Goal: Understand process/instructions: Learn about a topic

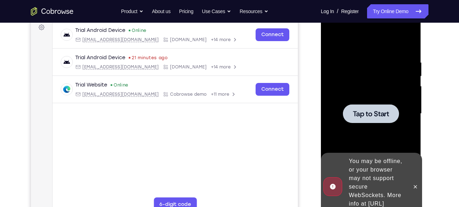
click at [416, 184] on icon at bounding box center [415, 187] width 6 height 6
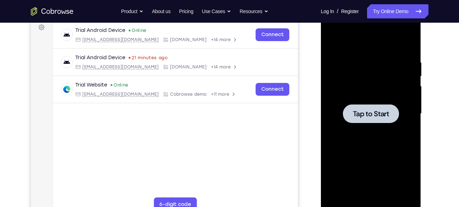
click at [375, 116] on span "Tap to Start" at bounding box center [371, 113] width 36 height 7
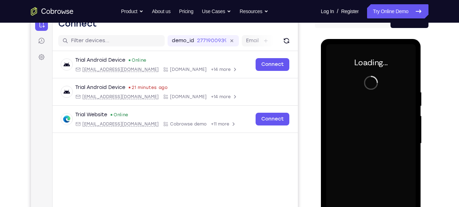
scroll to position [78, 0]
click at [376, 76] on div at bounding box center [370, 144] width 89 height 199
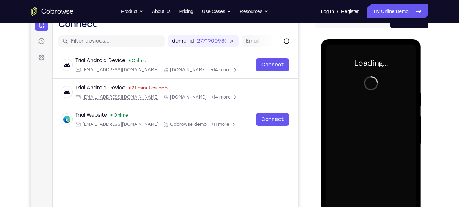
click at [376, 76] on div at bounding box center [370, 144] width 89 height 199
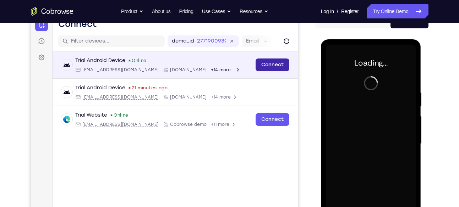
click at [276, 65] on link "Connect" at bounding box center [272, 65] width 34 height 13
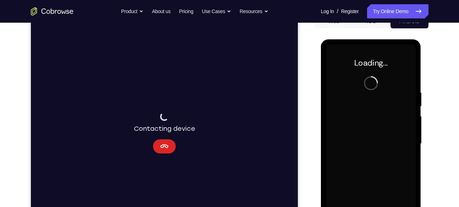
click at [163, 146] on icon "Cancel" at bounding box center [164, 146] width 8 height 4
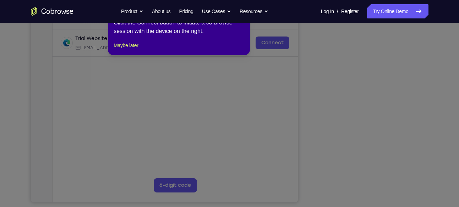
click at [369, 186] on icon at bounding box center [232, 103] width 464 height 207
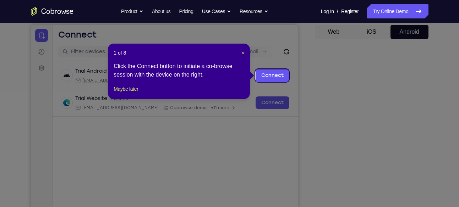
scroll to position [67, 0]
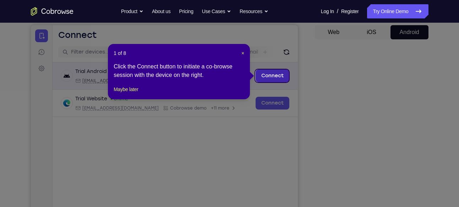
click at [272, 73] on link "Connect" at bounding box center [272, 76] width 34 height 13
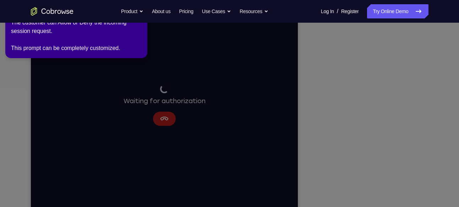
scroll to position [107, 0]
click at [379, 125] on icon at bounding box center [230, 102] width 467 height 210
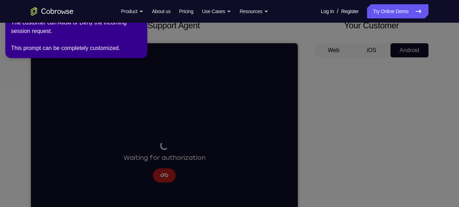
scroll to position [0, 0]
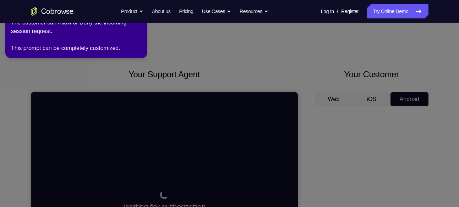
click at [113, 30] on div "The customer can Allow or Deny the incoming session request. This prompt can be…" at bounding box center [76, 35] width 131 height 34
click at [189, 40] on icon at bounding box center [230, 102] width 467 height 210
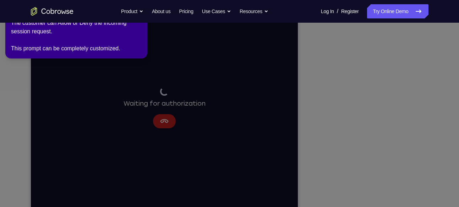
scroll to position [104, 0]
click at [191, 154] on icon at bounding box center [230, 102] width 467 height 210
click at [47, 44] on div "The customer can Allow or Deny the incoming session request. This prompt can be…" at bounding box center [76, 35] width 131 height 34
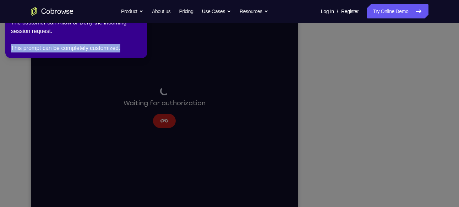
click at [47, 44] on div "The customer can Allow or Deny the incoming session request. This prompt can be…" at bounding box center [76, 35] width 131 height 34
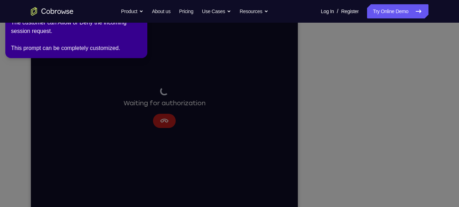
click at [299, 91] on icon at bounding box center [230, 102] width 467 height 210
click at [380, 130] on icon at bounding box center [230, 102] width 467 height 210
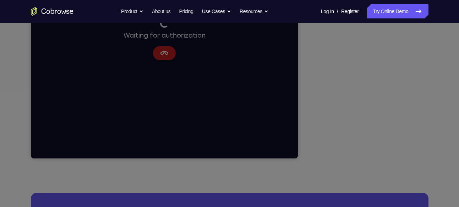
scroll to position [184, 0]
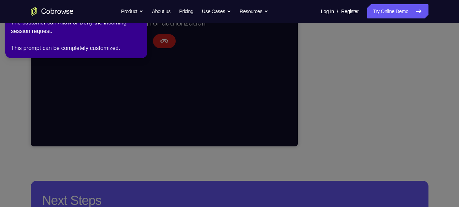
click at [335, 110] on icon at bounding box center [230, 102] width 467 height 210
click at [80, 46] on div "The customer can Allow or Deny the incoming session request. This prompt can be…" at bounding box center [76, 35] width 131 height 34
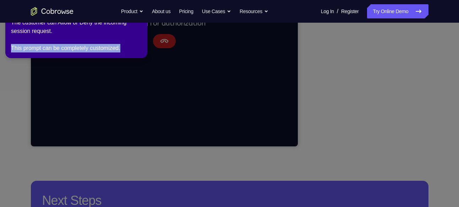
click at [80, 46] on div "The customer can Allow or Deny the incoming session request. This prompt can be…" at bounding box center [76, 35] width 131 height 34
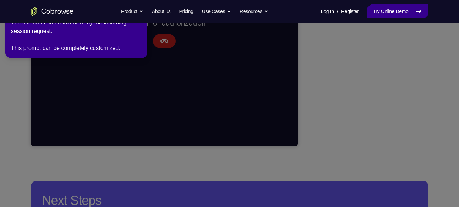
click at [397, 15] on link "Try Online Demo" at bounding box center [397, 11] width 61 height 14
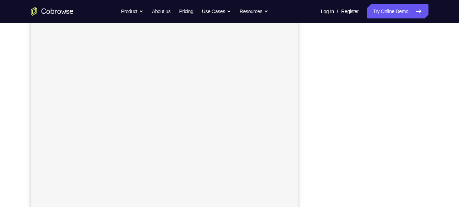
scroll to position [104, 0]
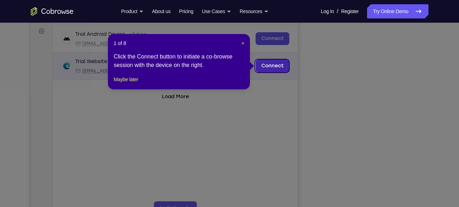
click at [277, 68] on link "Connect" at bounding box center [272, 66] width 34 height 13
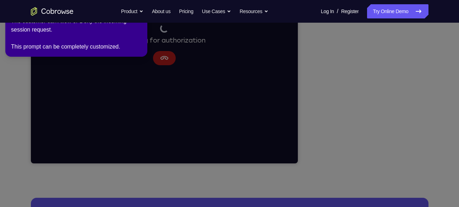
scroll to position [164, 0]
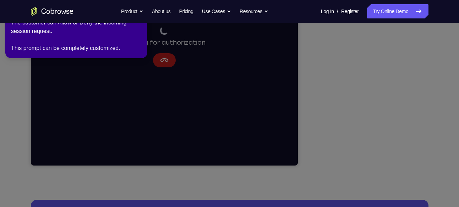
click at [404, 121] on icon at bounding box center [230, 102] width 467 height 210
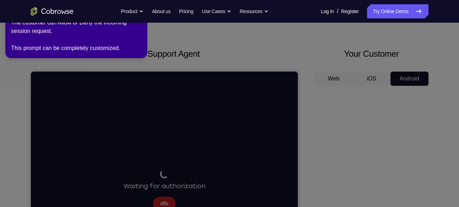
scroll to position [0, 0]
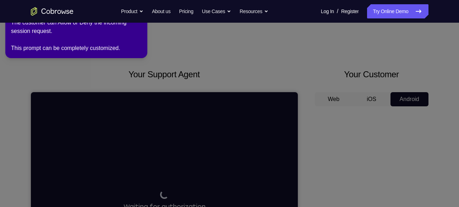
click at [71, 32] on div "The customer can Allow or Deny the incoming session request. This prompt can be…" at bounding box center [76, 35] width 131 height 34
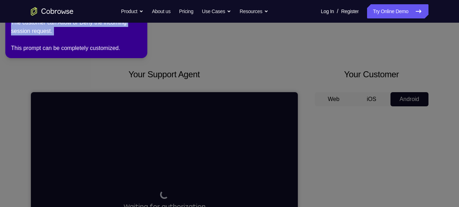
click at [71, 32] on div "The customer can Allow or Deny the incoming session request. This prompt can be…" at bounding box center [76, 35] width 131 height 34
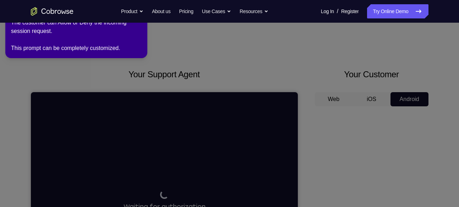
click at [72, 48] on div "The customer can Allow or Deny the incoming session request. This prompt can be…" at bounding box center [76, 35] width 131 height 34
drag, startPoint x: 72, startPoint y: 48, endPoint x: 125, endPoint y: 82, distance: 62.8
click at [125, 82] on icon at bounding box center [230, 102] width 467 height 210
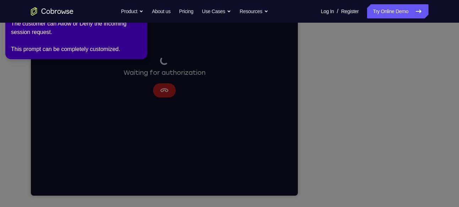
scroll to position [135, 0]
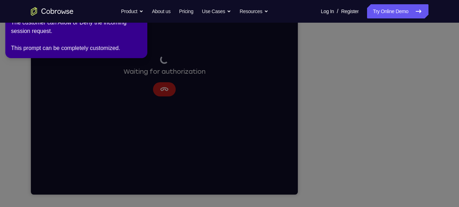
click at [404, 152] on icon at bounding box center [230, 102] width 467 height 210
click at [164, 92] on icon at bounding box center [230, 102] width 467 height 210
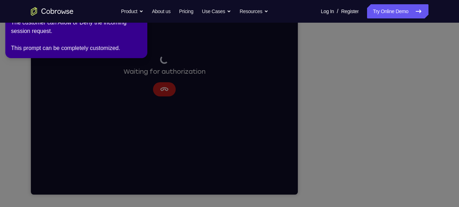
click at [164, 92] on icon at bounding box center [230, 102] width 467 height 210
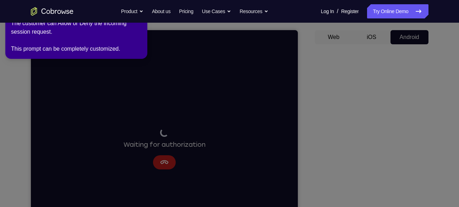
scroll to position [63, 0]
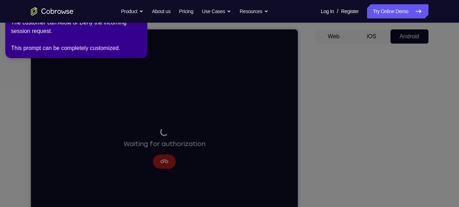
click at [127, 50] on div "The customer can Allow or Deny the incoming session request. This prompt can be…" at bounding box center [76, 35] width 131 height 34
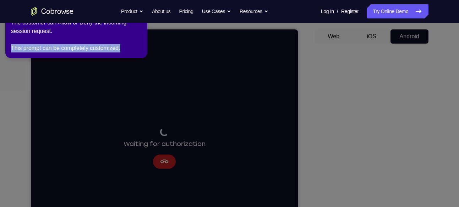
click at [127, 50] on div "The customer can Allow or Deny the incoming session request. This prompt can be…" at bounding box center [76, 35] width 131 height 34
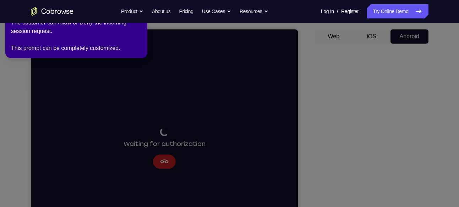
drag, startPoint x: 127, startPoint y: 50, endPoint x: 91, endPoint y: 11, distance: 53.2
click at [91, 11] on div "Go back Powerful, Flexible and Trustworthy. Avoid all extra friction for both A…" at bounding box center [229, 11] width 454 height 14
click at [133, 32] on div "The customer can Allow or Deny the incoming session request. This prompt can be…" at bounding box center [76, 35] width 131 height 34
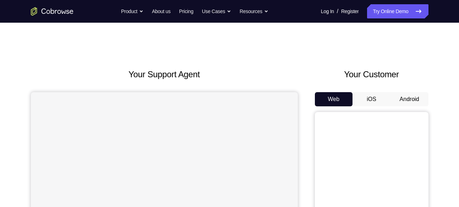
click at [398, 99] on button "Android" at bounding box center [409, 99] width 38 height 14
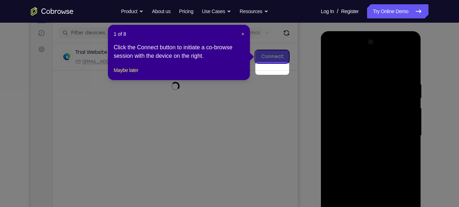
scroll to position [92, 0]
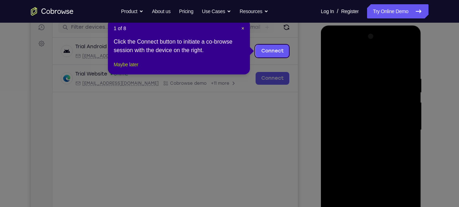
click at [126, 69] on button "Maybe later" at bounding box center [126, 64] width 24 height 9
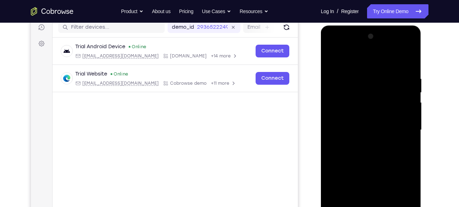
scroll to position [134, 0]
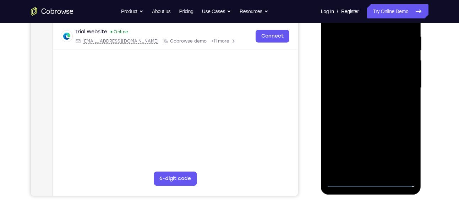
click at [370, 180] on div at bounding box center [370, 88] width 89 height 199
click at [400, 146] on div at bounding box center [370, 88] width 89 height 199
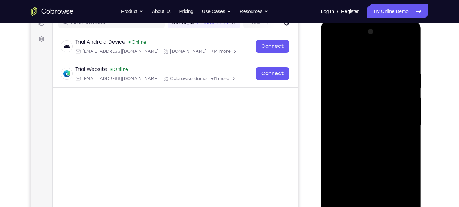
scroll to position [87, 0]
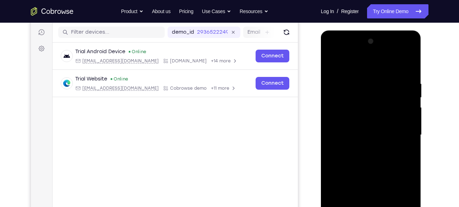
click at [333, 52] on div at bounding box center [370, 135] width 89 height 199
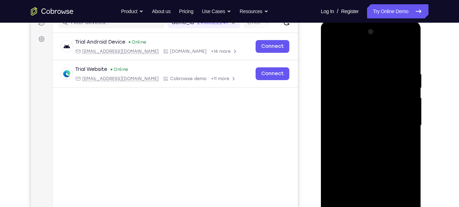
scroll to position [98, 0]
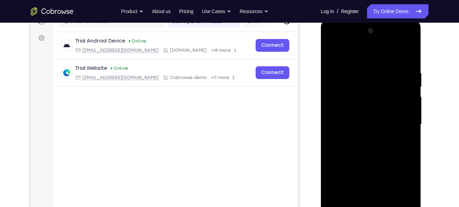
click at [403, 121] on div at bounding box center [370, 124] width 89 height 199
click at [363, 136] on div at bounding box center [370, 124] width 89 height 199
click at [388, 116] on div at bounding box center [370, 124] width 89 height 199
click at [374, 110] on div at bounding box center [370, 124] width 89 height 199
click at [407, 109] on div at bounding box center [370, 124] width 89 height 199
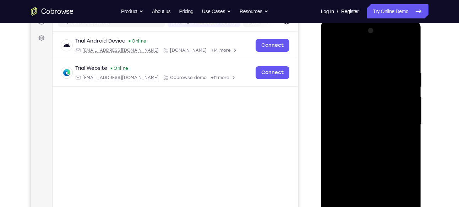
click at [367, 122] on div at bounding box center [370, 124] width 89 height 199
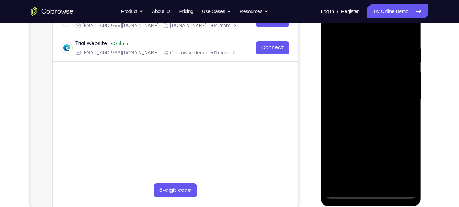
scroll to position [123, 0]
click at [372, 125] on div at bounding box center [370, 99] width 89 height 199
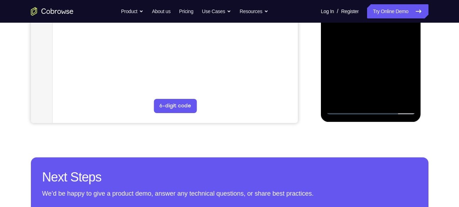
scroll to position [207, 0]
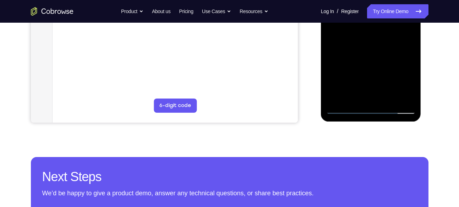
click at [366, 50] on div at bounding box center [370, 15] width 89 height 199
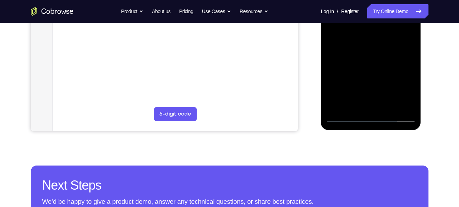
scroll to position [199, 0]
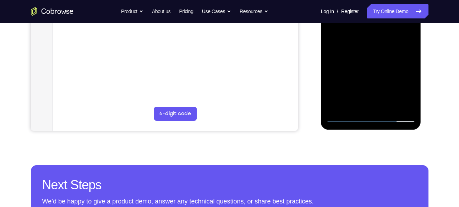
click at [388, 56] on div at bounding box center [370, 23] width 89 height 199
click at [389, 105] on div at bounding box center [370, 23] width 89 height 199
click at [372, 61] on div at bounding box center [370, 23] width 89 height 199
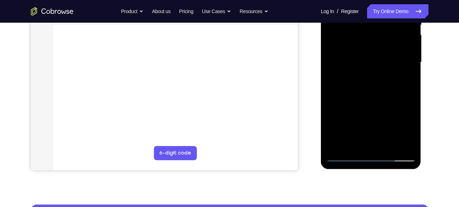
scroll to position [159, 0]
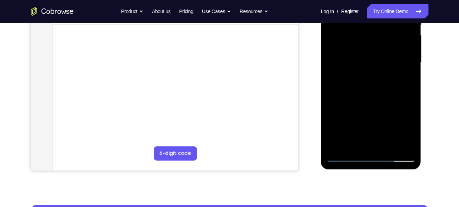
click at [375, 77] on div at bounding box center [370, 62] width 89 height 199
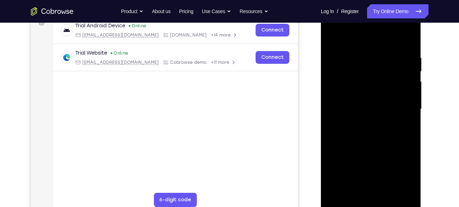
scroll to position [113, 0]
click at [330, 39] on div at bounding box center [370, 109] width 89 height 199
click at [373, 103] on div at bounding box center [370, 109] width 89 height 199
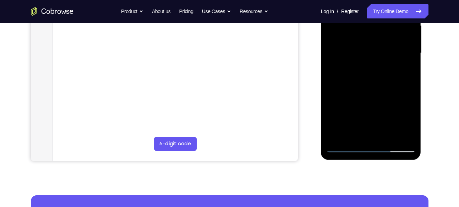
scroll to position [170, 0]
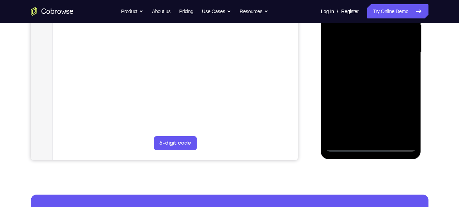
click at [364, 133] on div at bounding box center [370, 52] width 89 height 199
click at [405, 71] on div at bounding box center [370, 52] width 89 height 199
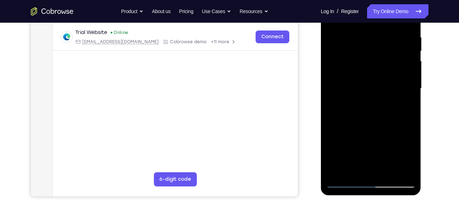
scroll to position [100, 0]
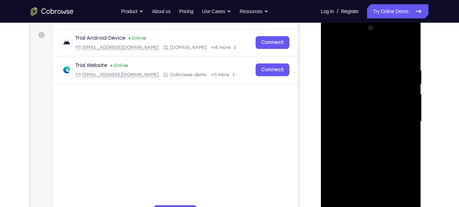
click at [332, 51] on div at bounding box center [370, 121] width 89 height 199
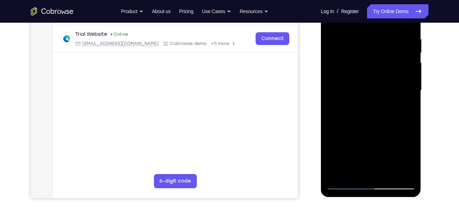
scroll to position [132, 0]
click at [370, 84] on div at bounding box center [370, 90] width 89 height 199
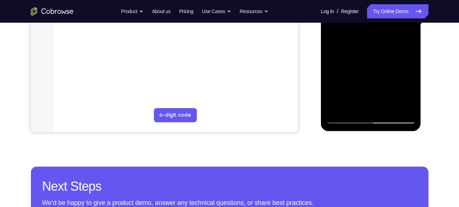
scroll to position [198, 0]
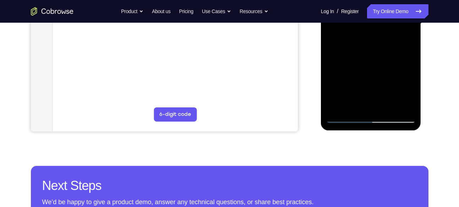
click at [372, 104] on div at bounding box center [370, 23] width 89 height 199
click at [404, 40] on div at bounding box center [370, 23] width 89 height 199
click at [404, 42] on div at bounding box center [370, 23] width 89 height 199
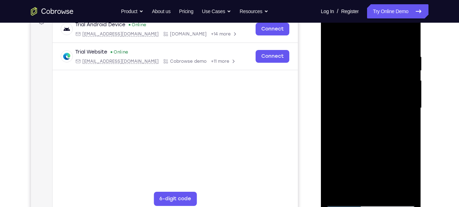
scroll to position [114, 0]
click at [333, 37] on div at bounding box center [370, 108] width 89 height 199
click at [390, 134] on div at bounding box center [370, 108] width 89 height 199
click at [330, 37] on div at bounding box center [370, 108] width 89 height 199
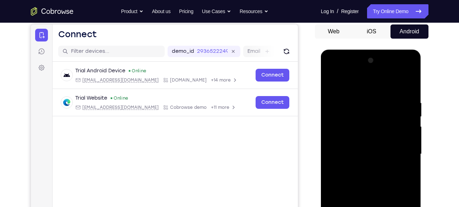
scroll to position [68, 0]
click at [362, 101] on div at bounding box center [370, 154] width 89 height 199
click at [408, 85] on div at bounding box center [370, 154] width 89 height 199
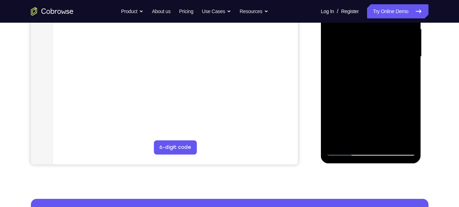
scroll to position [169, 0]
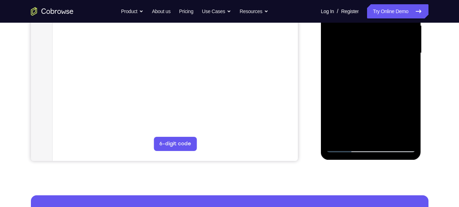
click at [387, 138] on div at bounding box center [370, 53] width 89 height 199
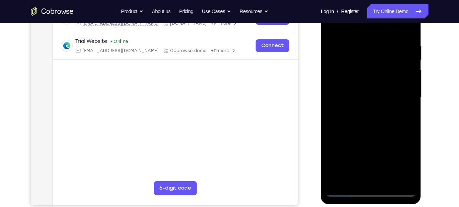
scroll to position [125, 0]
click at [380, 108] on div at bounding box center [370, 97] width 89 height 199
click at [344, 166] on div at bounding box center [370, 97] width 89 height 199
